Goal: Check status: Check status

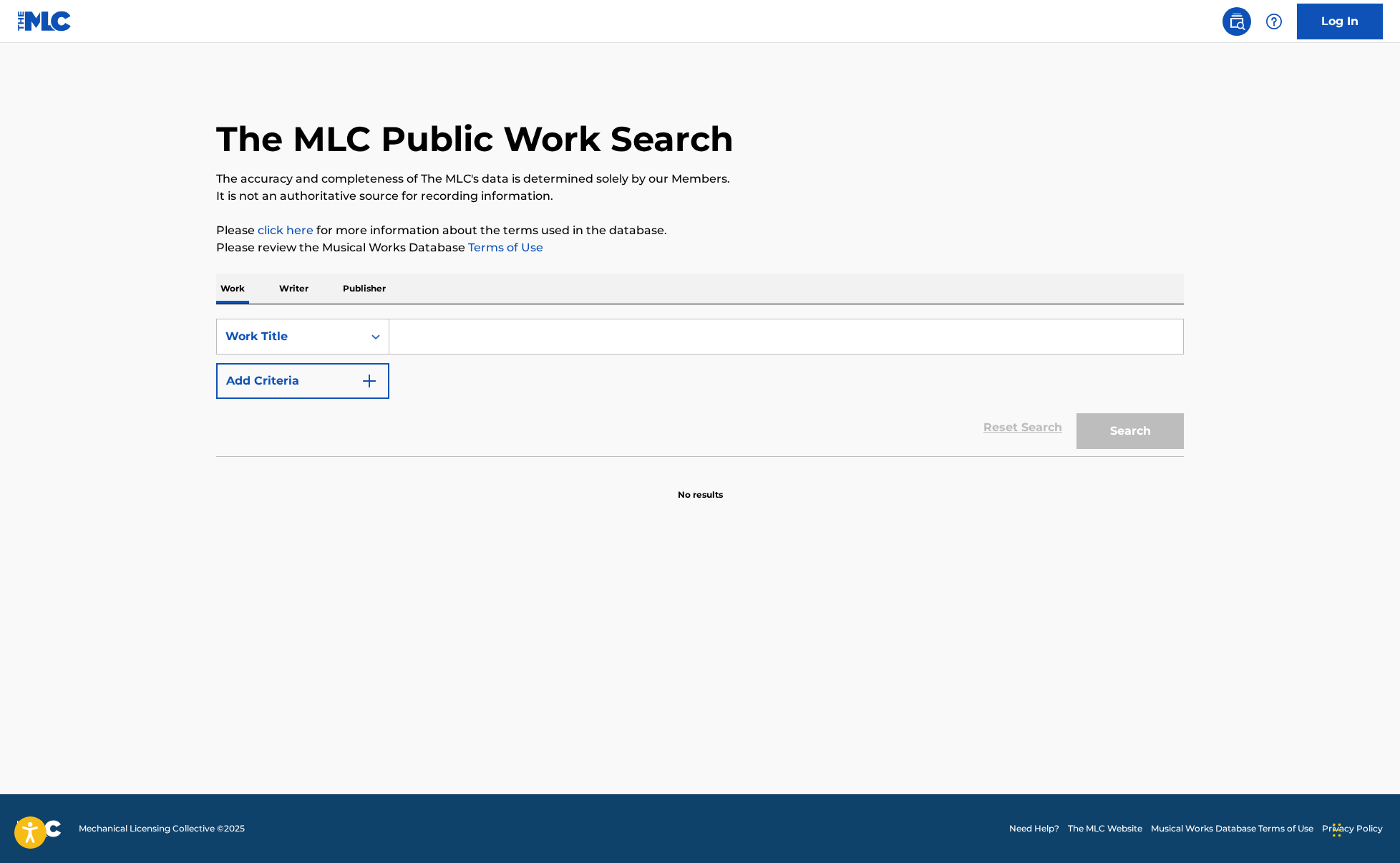
click at [350, 386] on button "Add Criteria" at bounding box center [303, 381] width 173 height 36
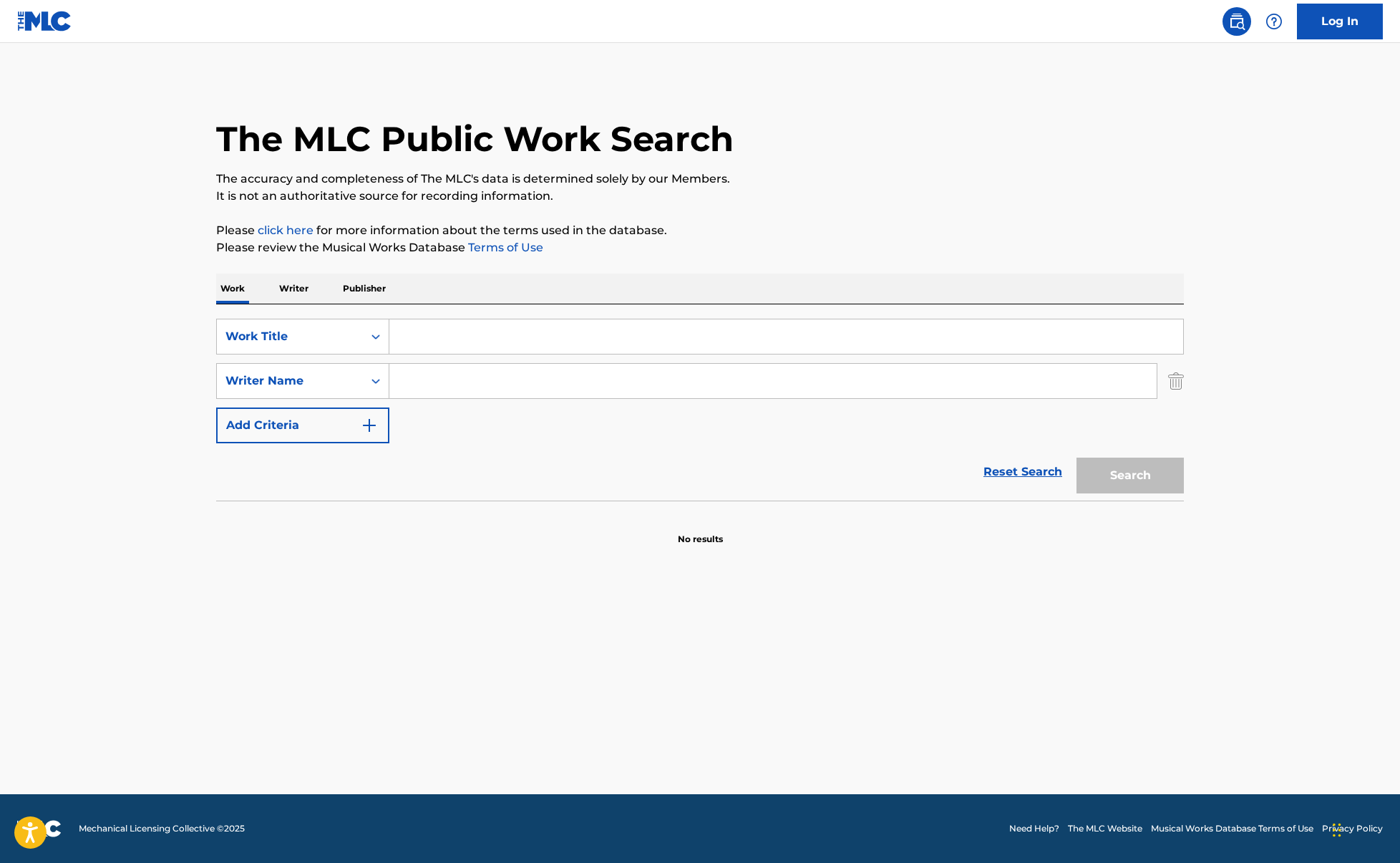
click at [429, 373] on input "Search Form" at bounding box center [773, 381] width 767 height 34
click at [507, 330] on input "Search Form" at bounding box center [786, 336] width 794 height 34
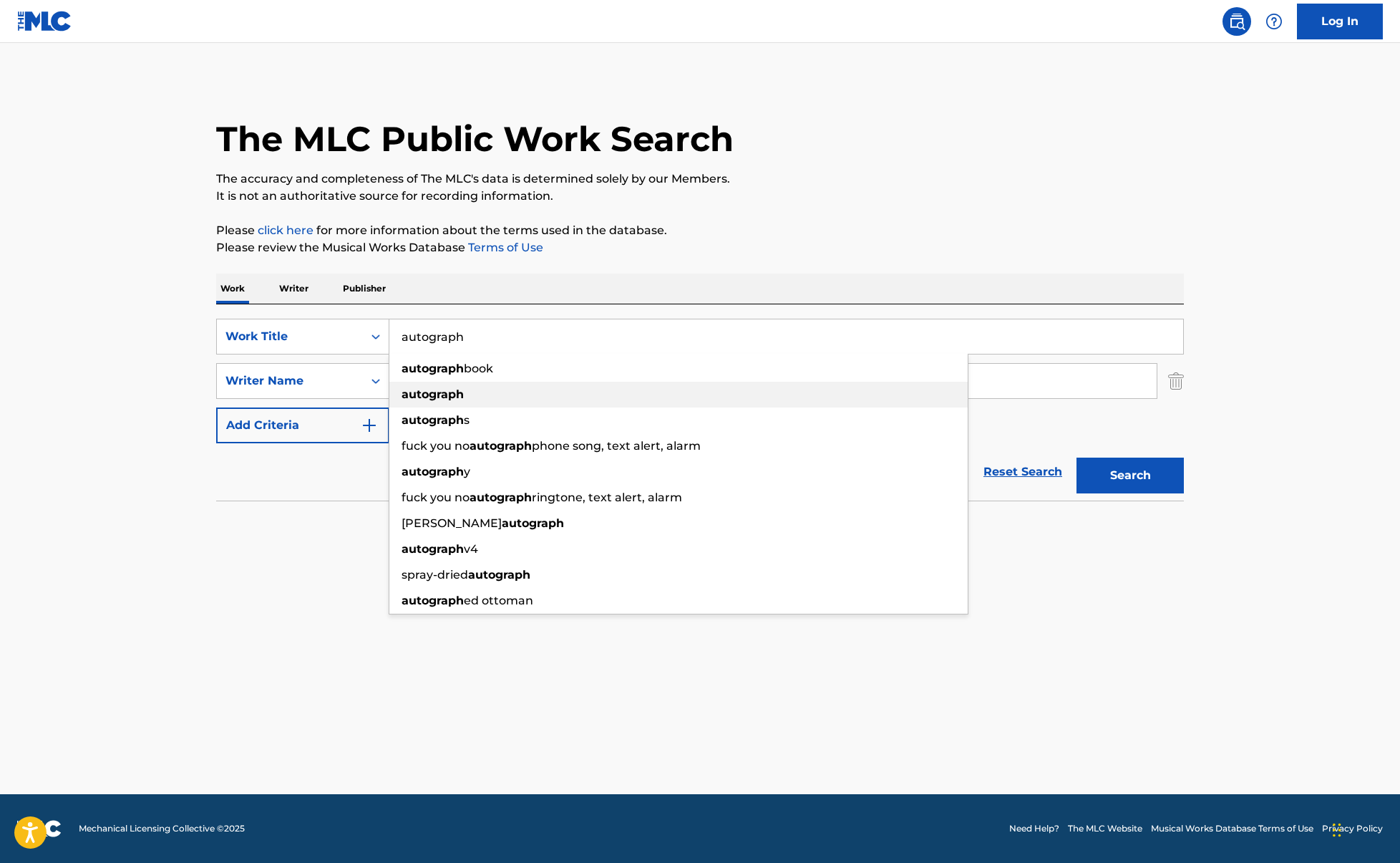
type input "autograph"
click at [461, 396] on strong "autograph" at bounding box center [432, 395] width 63 height 14
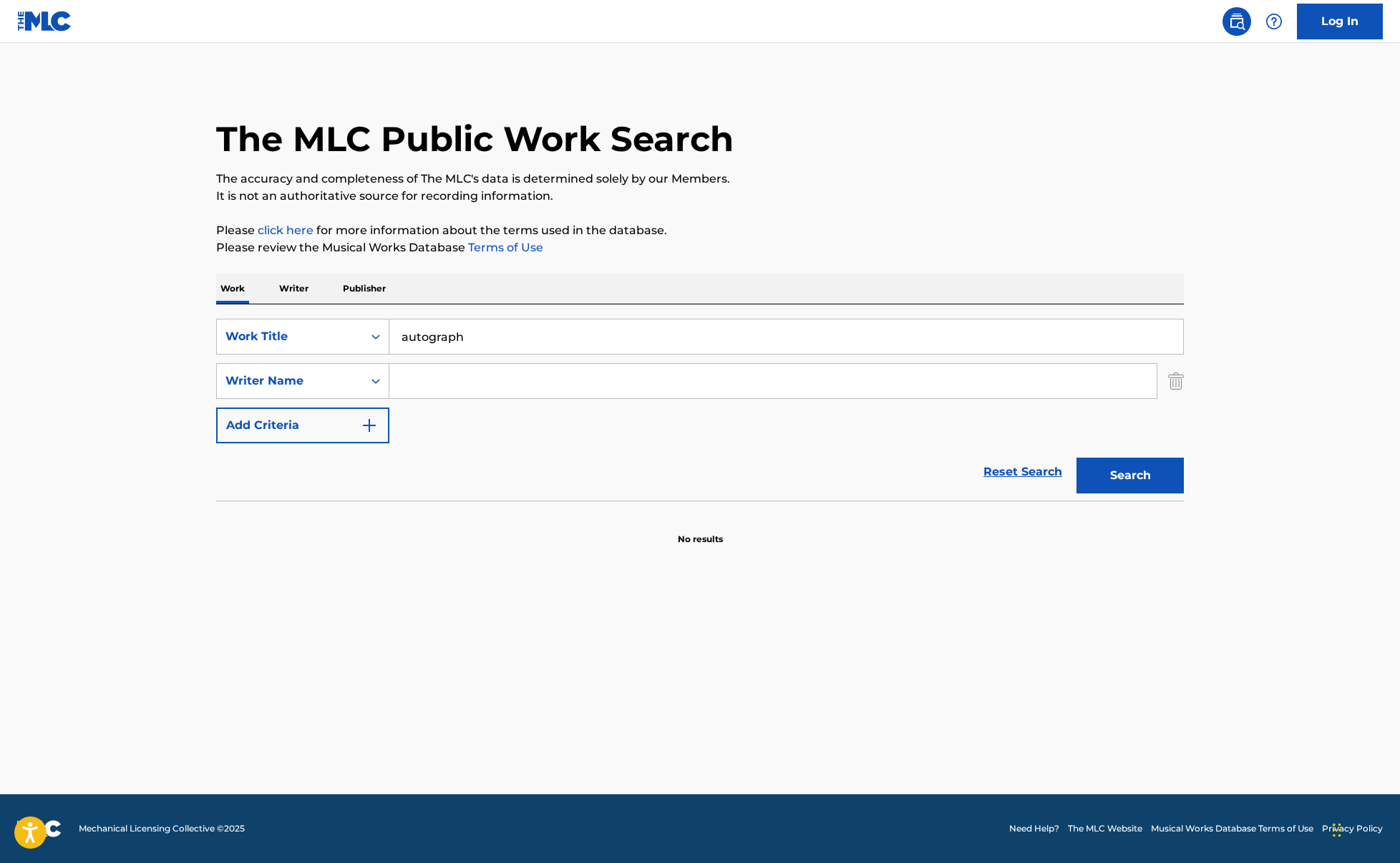
click at [1077, 457] on button "Search" at bounding box center [1131, 475] width 108 height 36
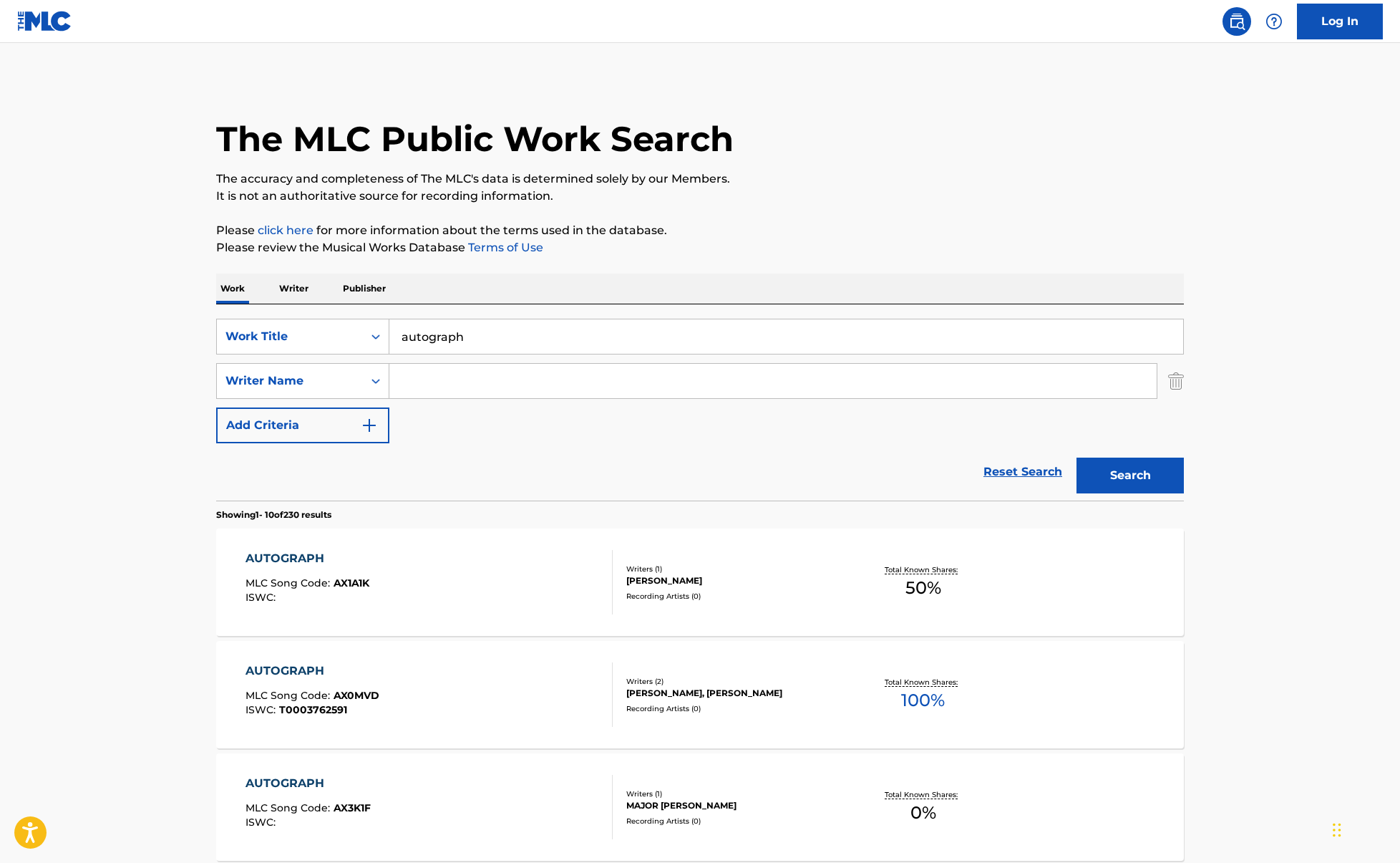
click at [461, 393] on input "Search Form" at bounding box center [773, 381] width 767 height 34
type input "juice"
click at [1077, 457] on button "Search" at bounding box center [1131, 475] width 108 height 36
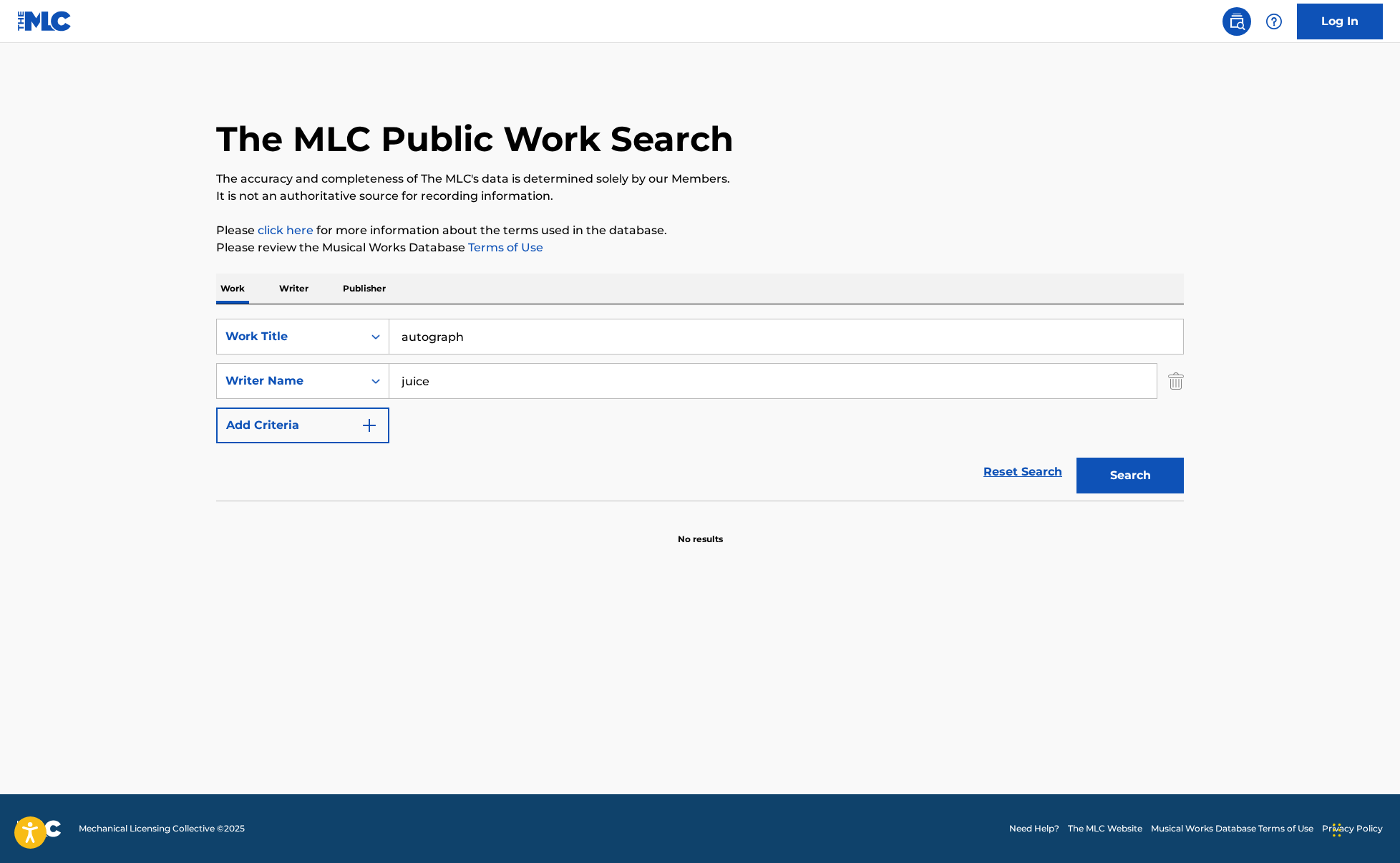
click at [266, 608] on main "The MLC Public Work Search The accuracy and completeness of The MLC's data is d…" at bounding box center [700, 419] width 1400 height 751
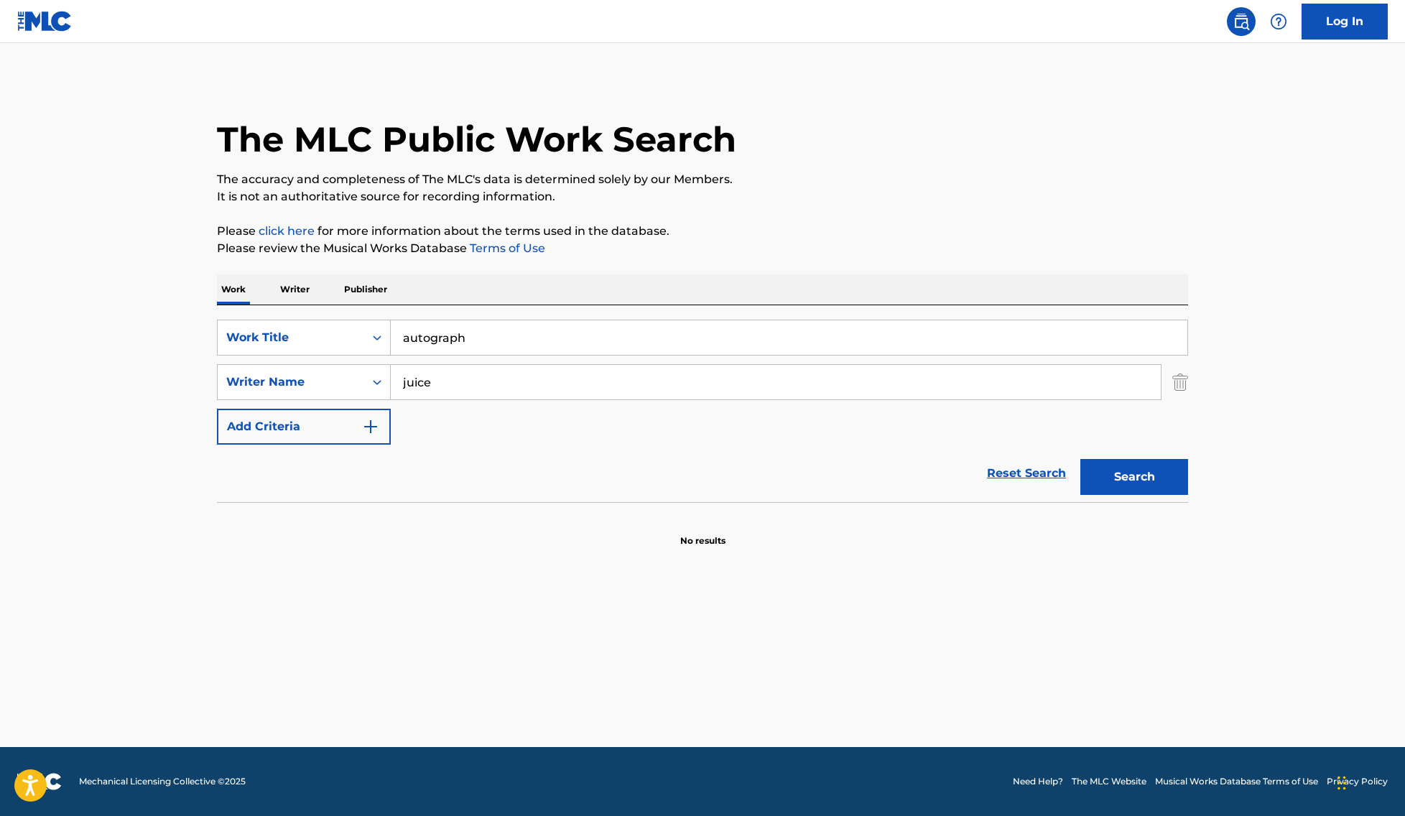
click at [304, 297] on p "Writer" at bounding box center [295, 289] width 38 height 30
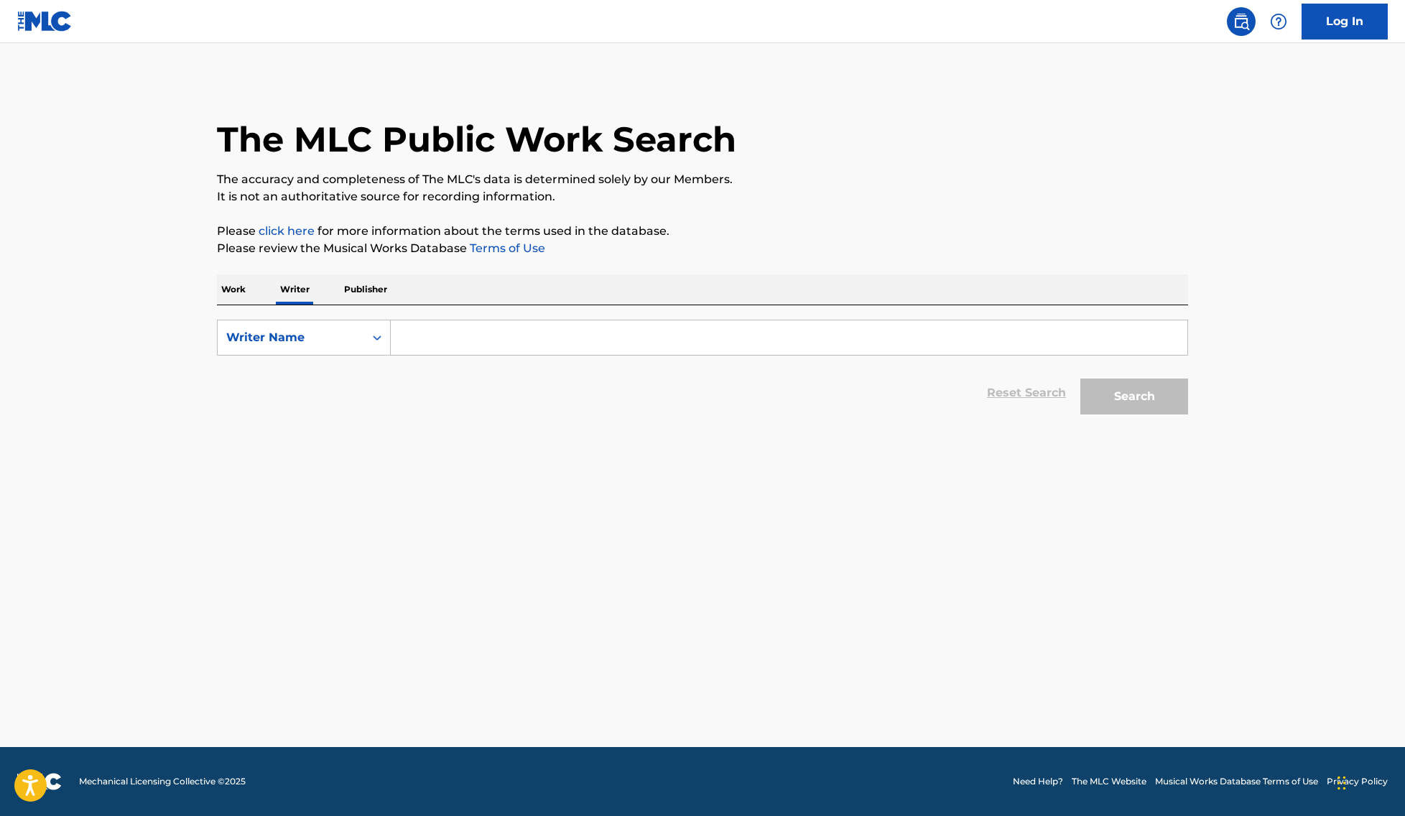
click at [402, 324] on input "Search Form" at bounding box center [789, 337] width 797 height 34
type input "[PERSON_NAME] Island"
click at [1081, 379] on button "Search" at bounding box center [1135, 397] width 108 height 36
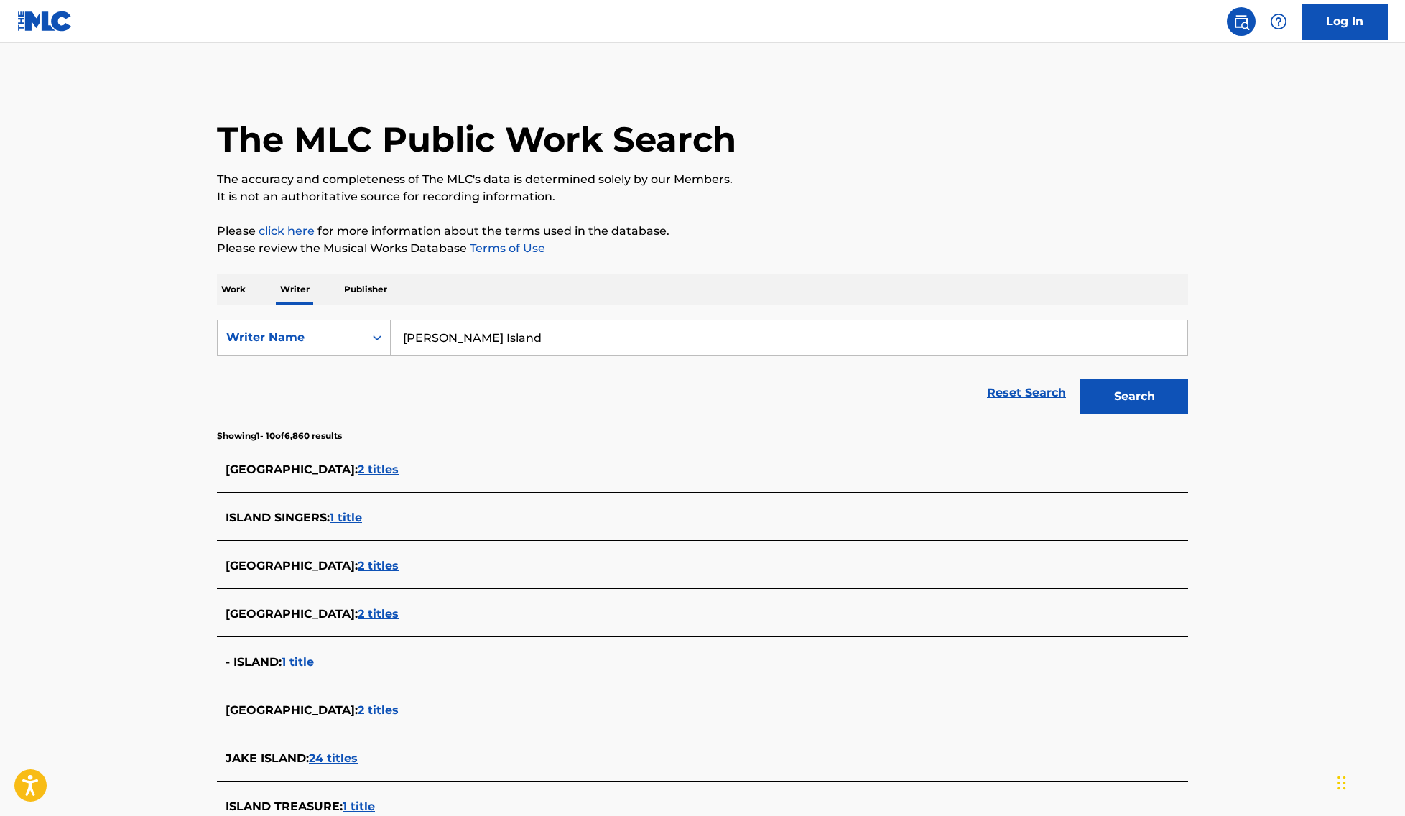
click at [253, 283] on div "Work Writer Publisher" at bounding box center [702, 289] width 971 height 30
click at [244, 285] on p "Work" at bounding box center [233, 289] width 33 height 30
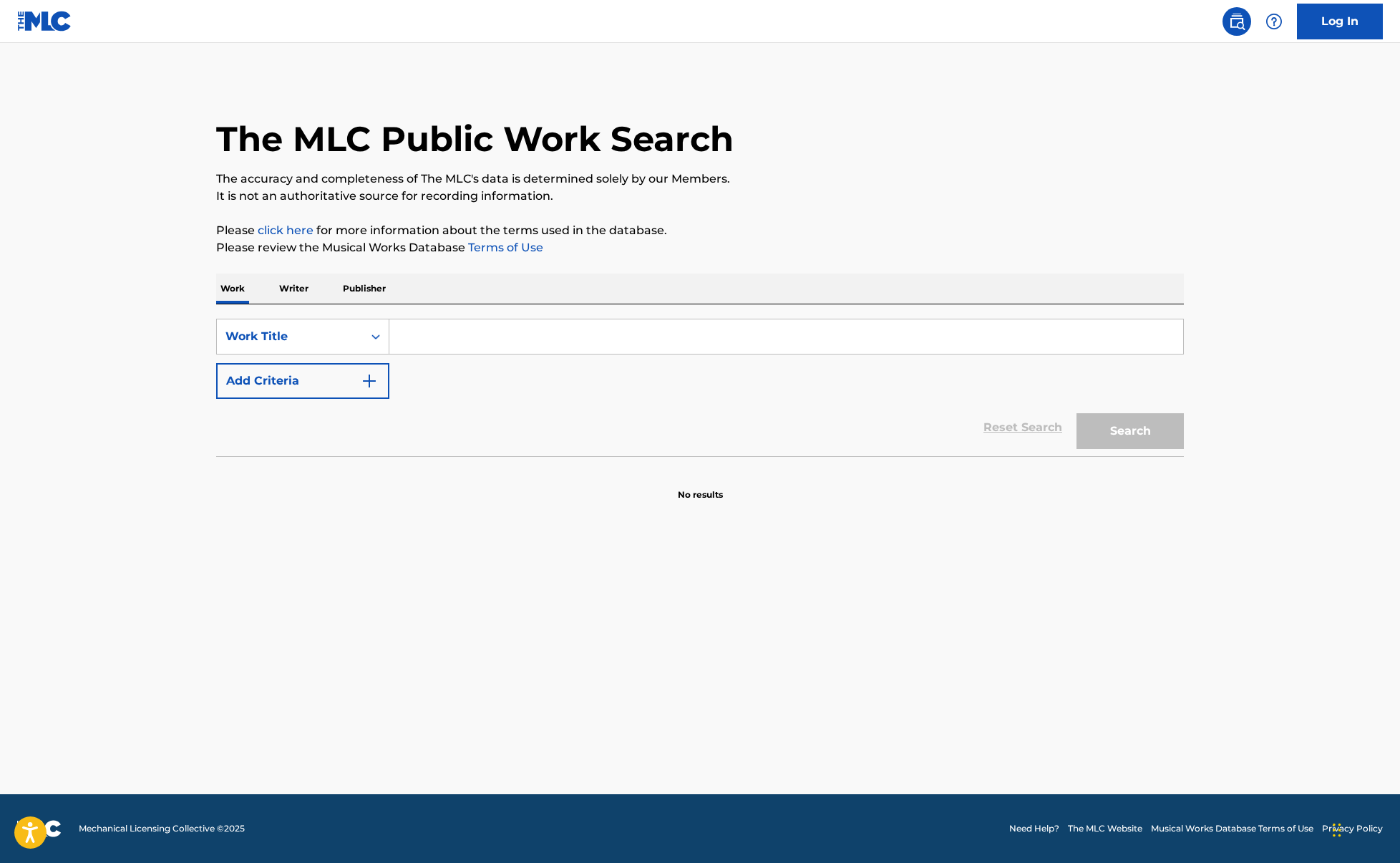
click at [1328, 20] on link "Log In" at bounding box center [1340, 22] width 86 height 36
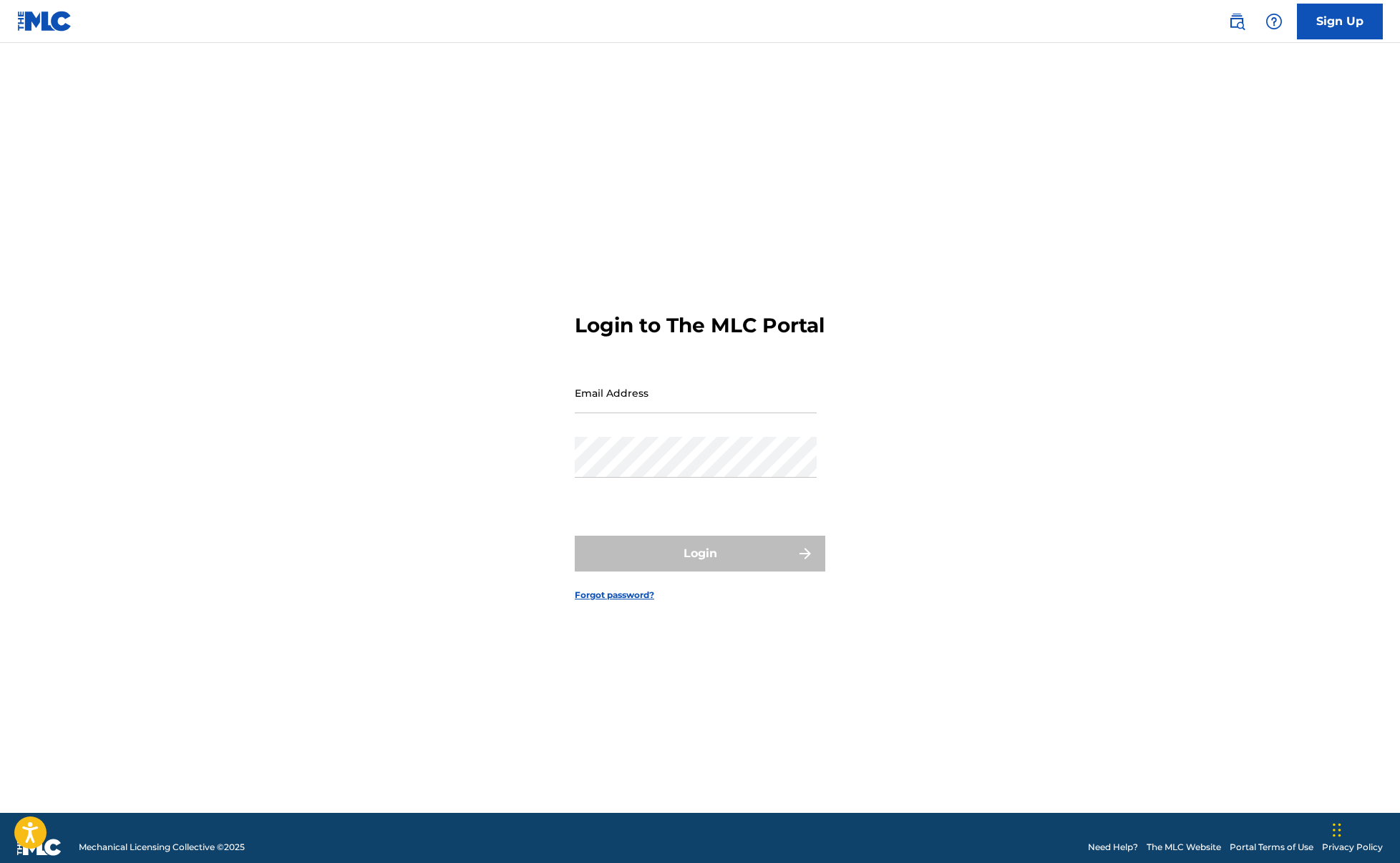
click at [624, 403] on input "Email Address" at bounding box center [696, 393] width 242 height 41
type input "[PERSON_NAME][EMAIL_ADDRESS][DOMAIN_NAME]"
click at [699, 491] on div "Password" at bounding box center [696, 468] width 242 height 65
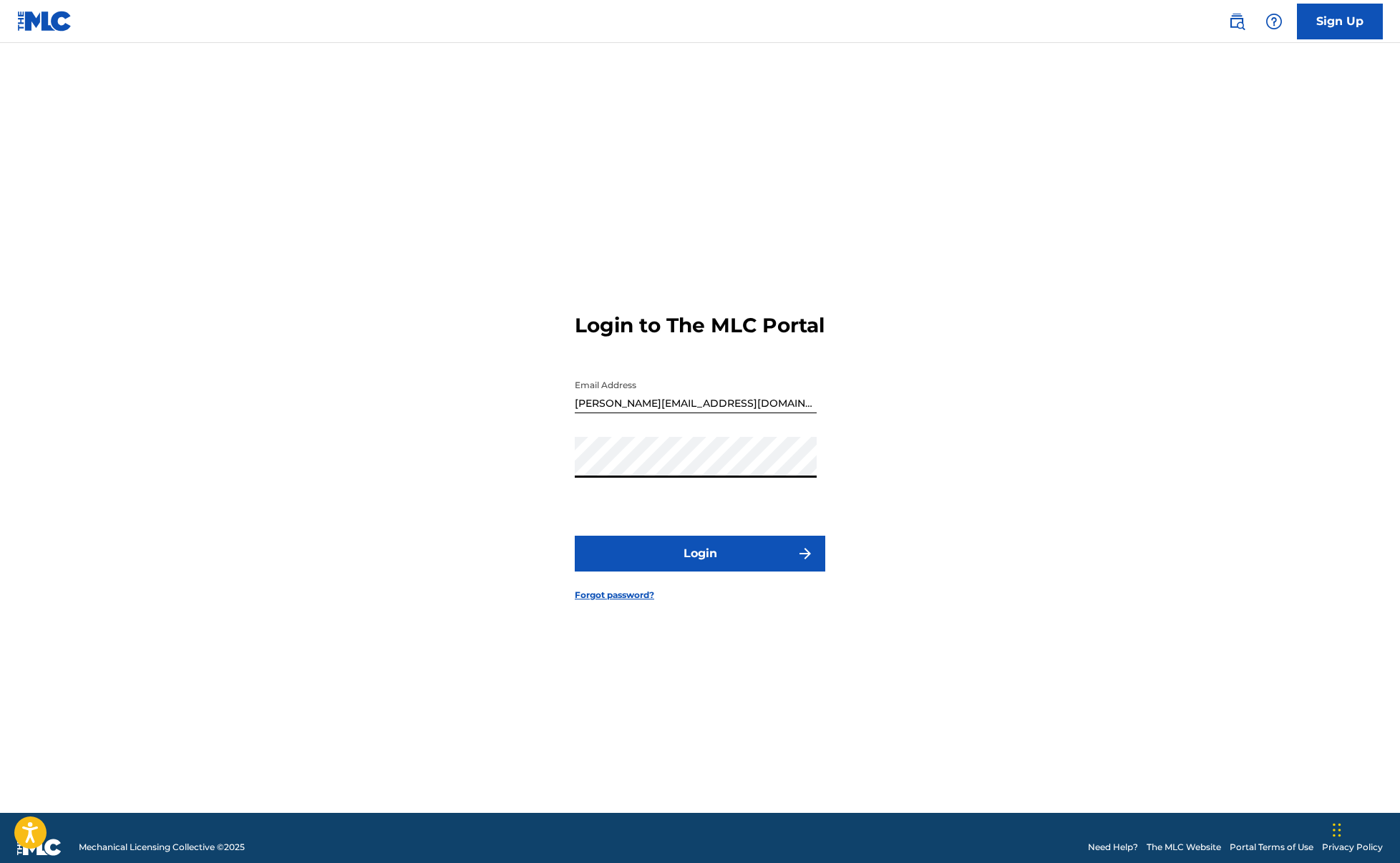
click at [704, 563] on button "Login" at bounding box center [700, 553] width 250 height 36
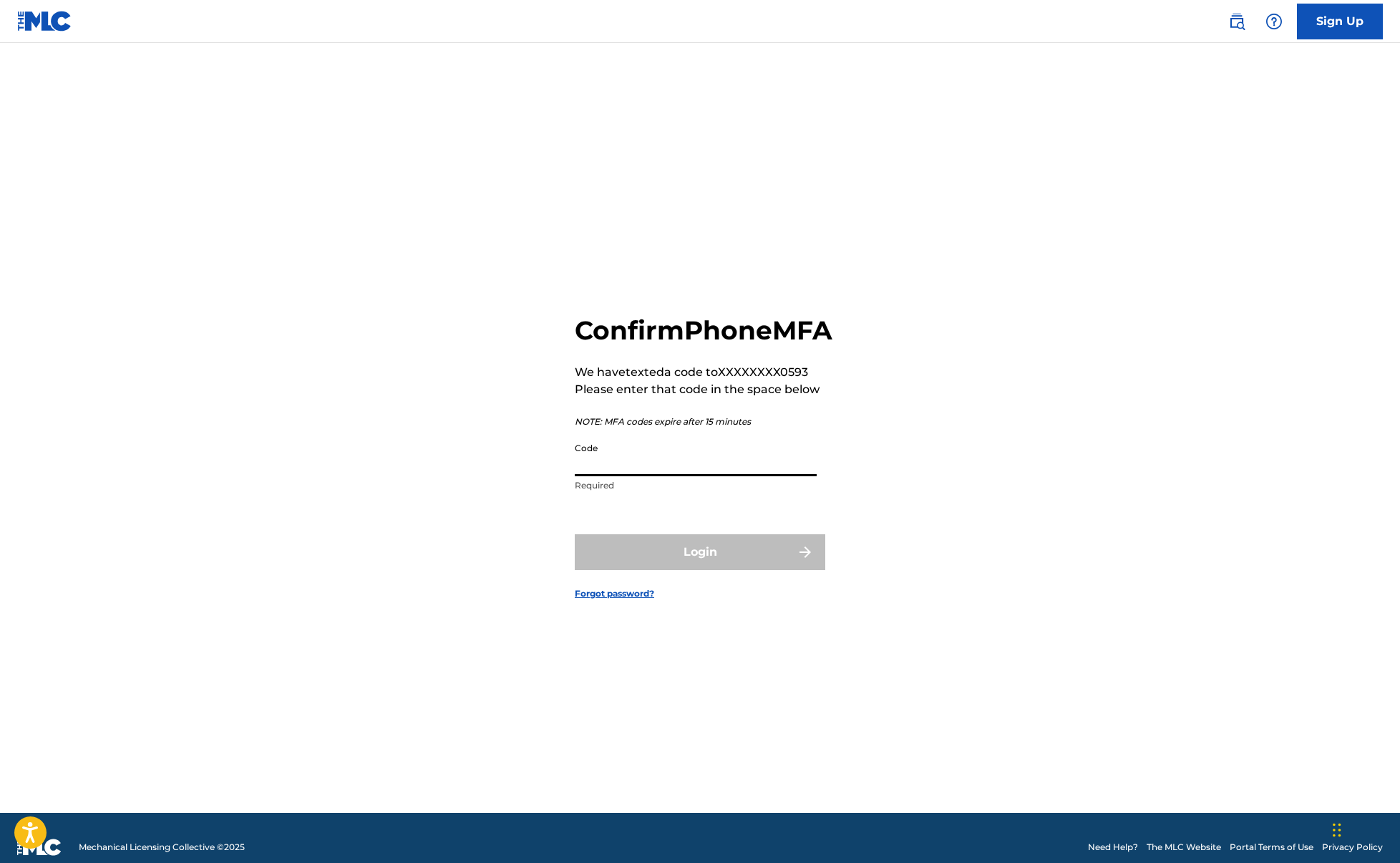
click at [594, 476] on input "Code" at bounding box center [696, 455] width 242 height 41
paste input "519866"
type input "519866"
click at [575, 534] on button "Login" at bounding box center [700, 552] width 250 height 36
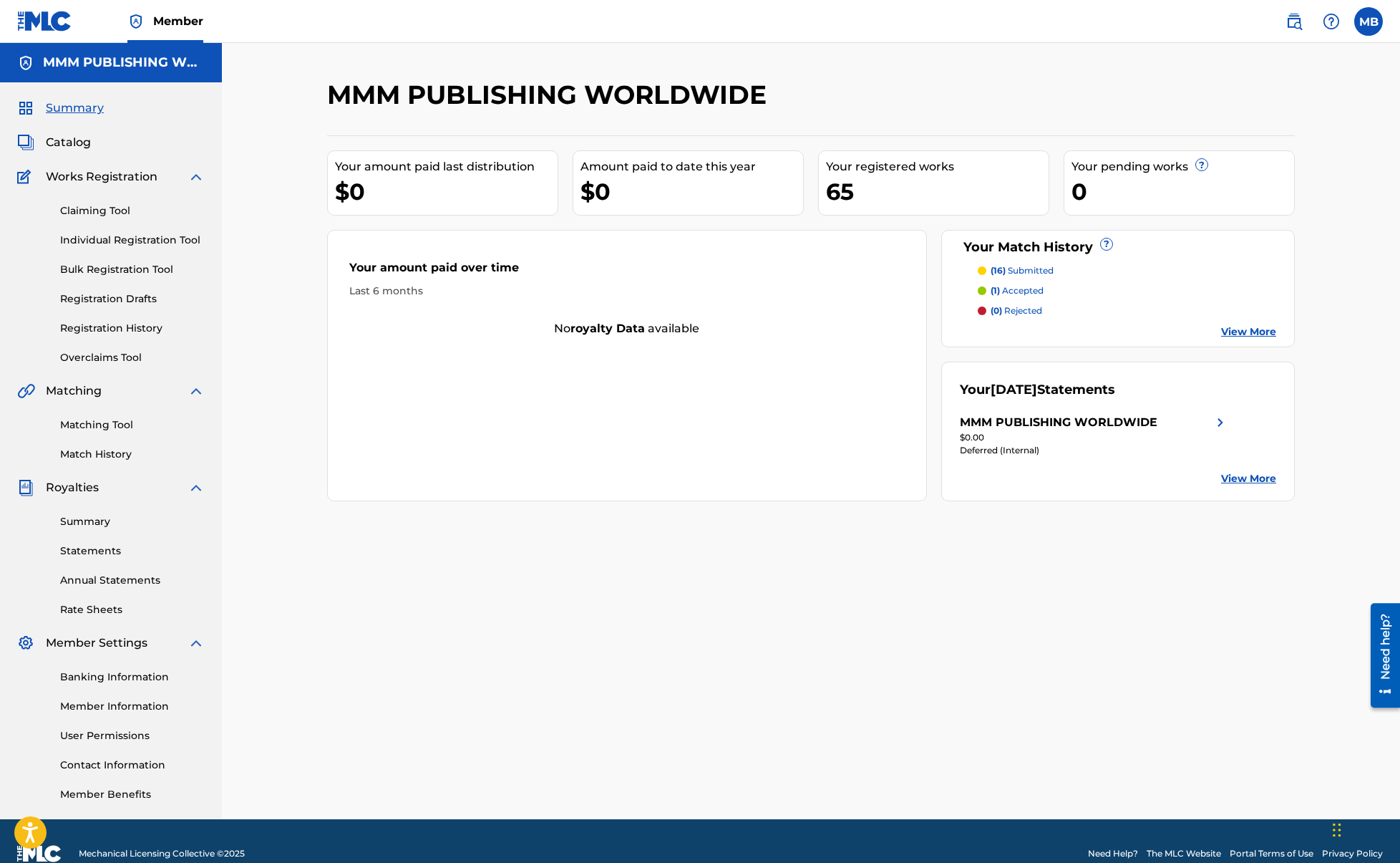
click at [987, 396] on div "Your [DATE] Statements" at bounding box center [1037, 389] width 155 height 19
click at [987, 419] on div "MMM PUBLISHING WORLDWIDE" at bounding box center [1058, 422] width 197 height 17
